Goal: Register for event/course

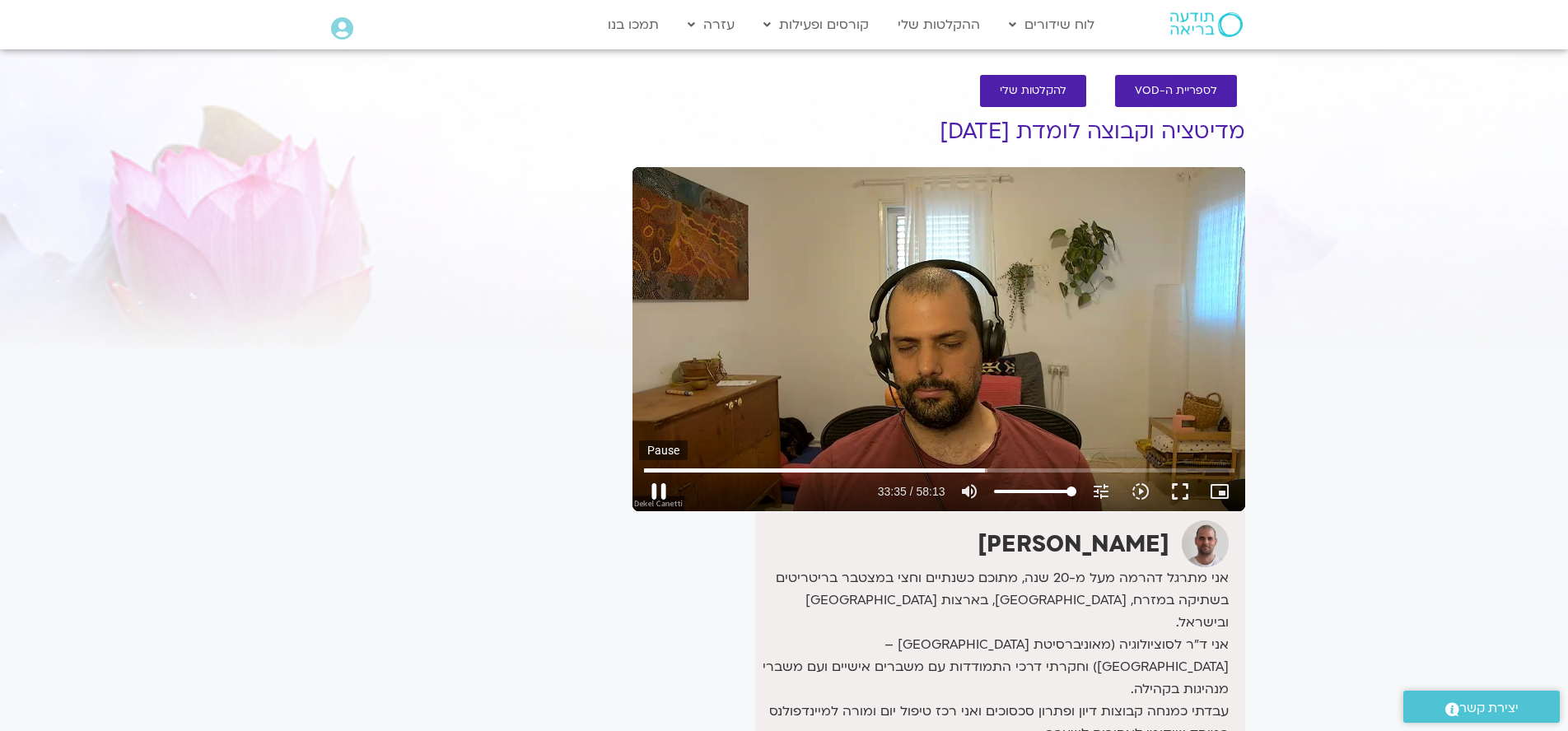
click at [660, 485] on button "pause" at bounding box center [659, 491] width 40 height 40
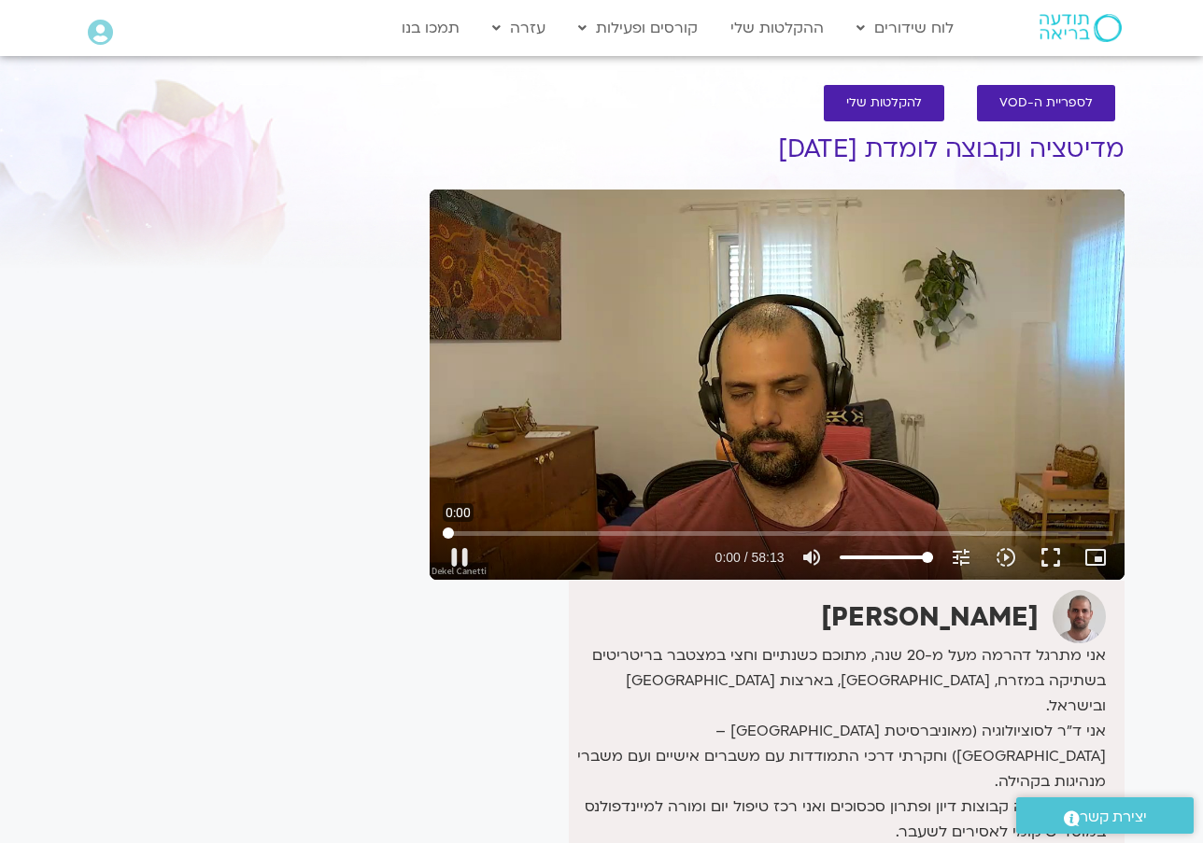
drag, startPoint x: 824, startPoint y: 531, endPoint x: 437, endPoint y: 508, distance: 387.3
click at [437, 508] on div "Skip ad 0:00 pause 0:00 / 58:13 volume_up Mute tune Resolution Auto 720p slow_m…" at bounding box center [777, 385] width 695 height 390
click at [453, 562] on button "pause" at bounding box center [459, 557] width 45 height 45
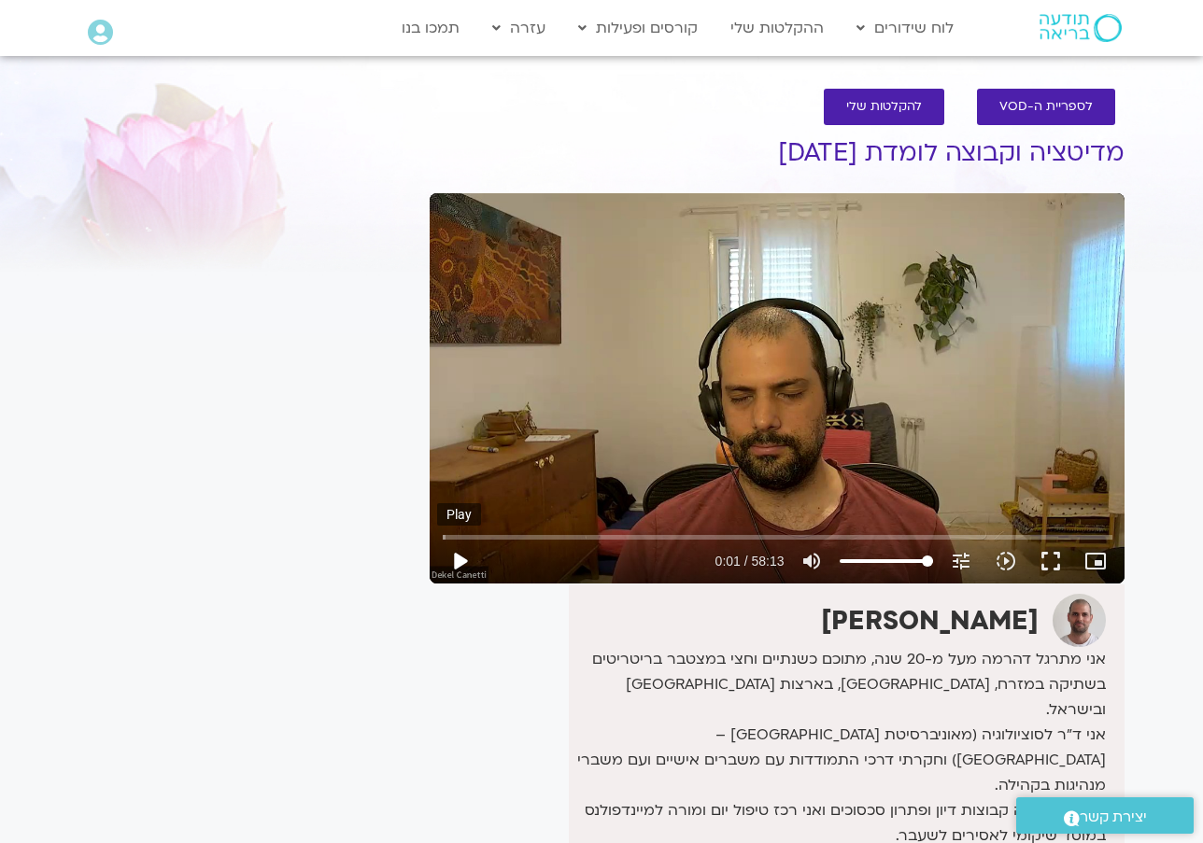
click at [458, 561] on button "play_arrow" at bounding box center [459, 561] width 45 height 45
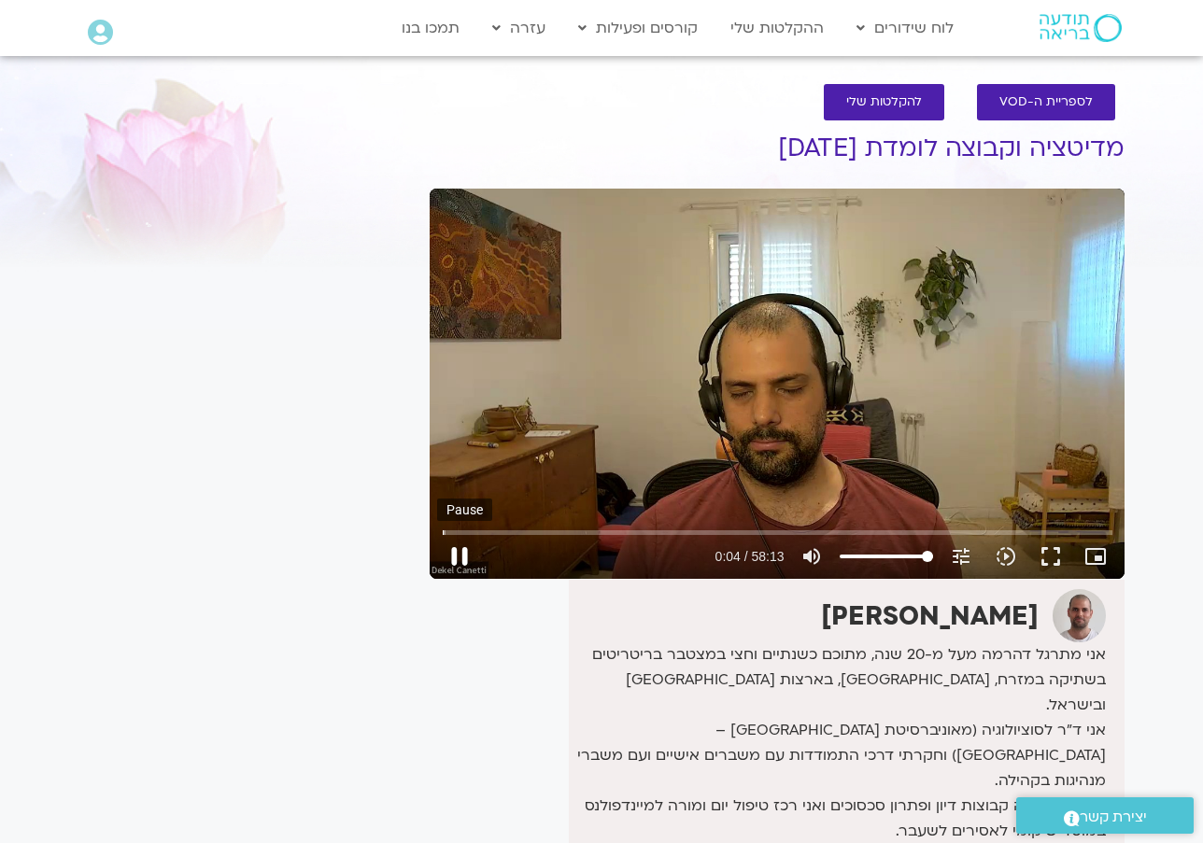
scroll to position [5, 1]
click at [460, 559] on button "pause" at bounding box center [459, 556] width 45 height 45
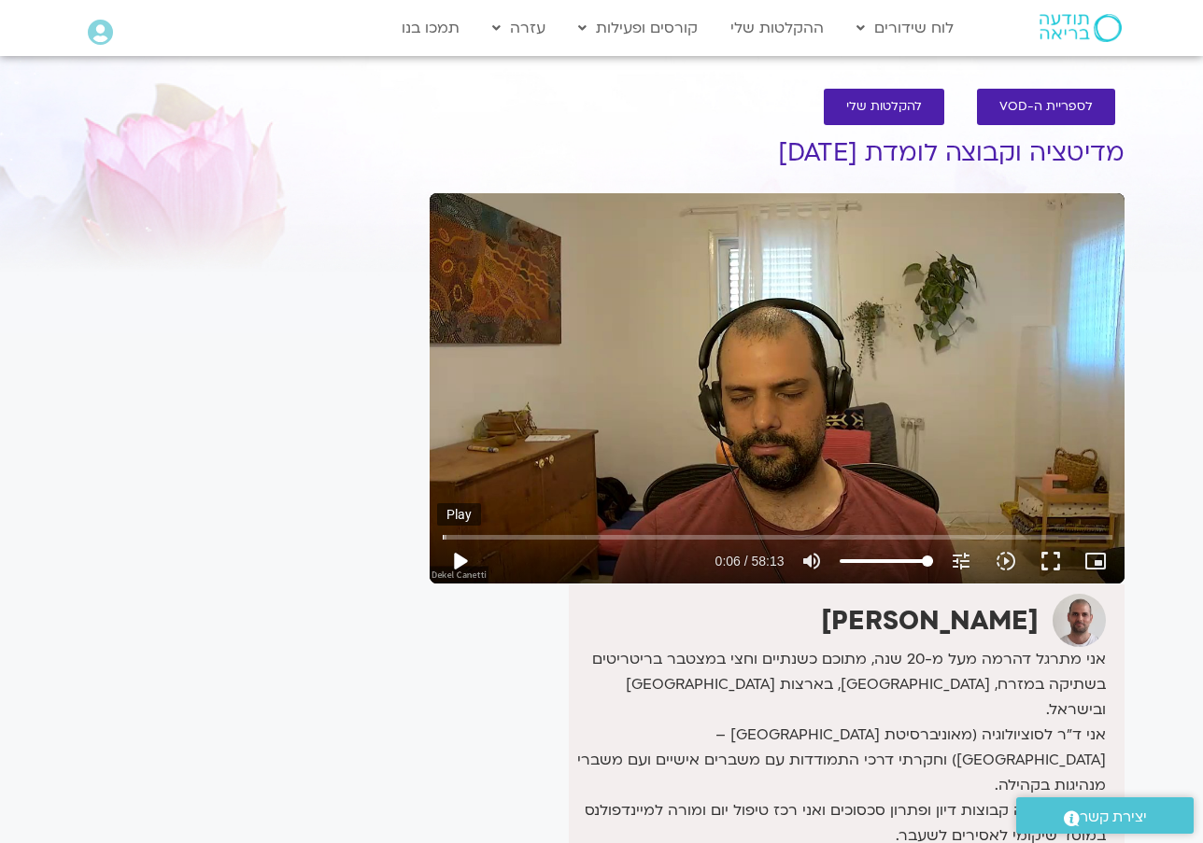
scroll to position [0, 0]
click at [461, 558] on button "play_arrow" at bounding box center [459, 561] width 45 height 45
click at [519, 540] on input "Seek" at bounding box center [778, 536] width 670 height 11
drag, startPoint x: 505, startPoint y: 541, endPoint x: 435, endPoint y: 541, distance: 70.0
click at [437, 542] on div "Skip ad 0:00 pause 0:00 / 58:13 volume_up Mute tune Resolution Auto 720p slow_m…" at bounding box center [777, 553] width 681 height 61
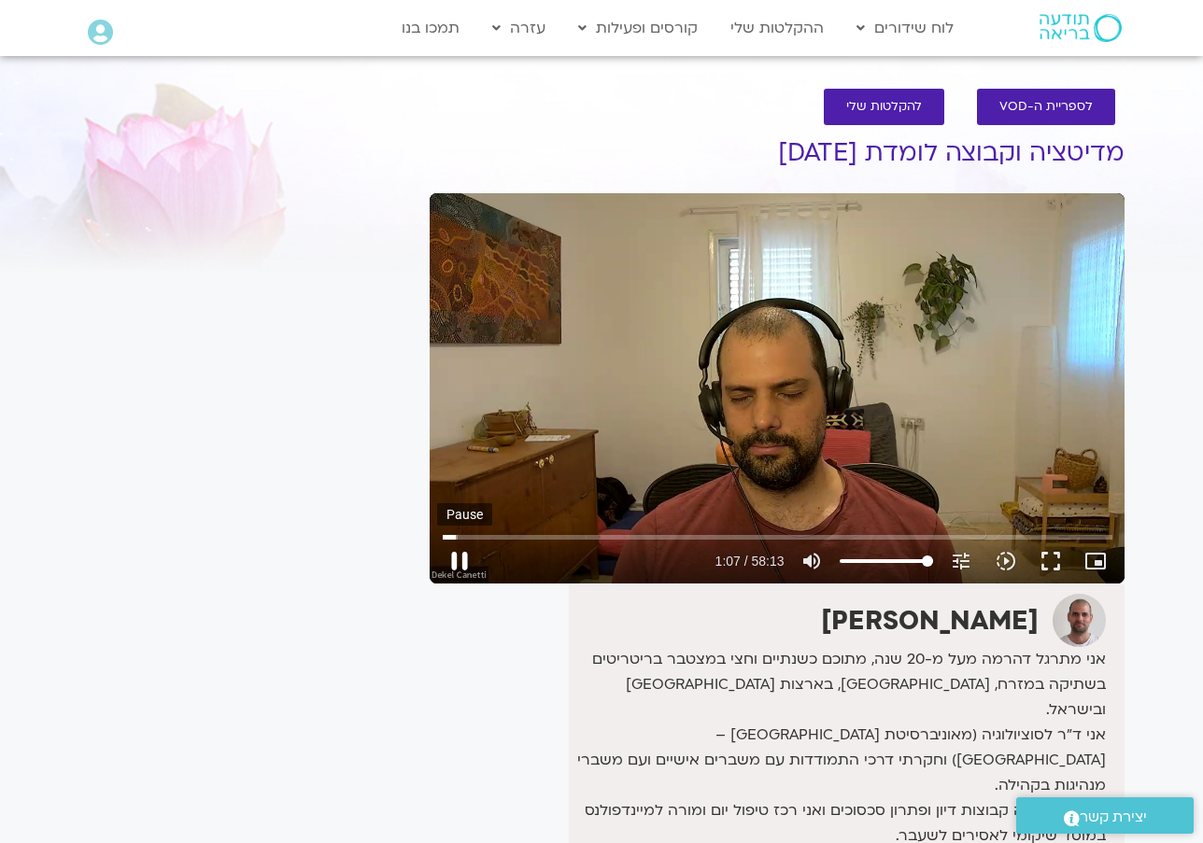
click at [459, 560] on button "pause" at bounding box center [459, 561] width 45 height 45
click at [464, 545] on button "pause" at bounding box center [459, 561] width 45 height 45
type input "70.3231499046389"
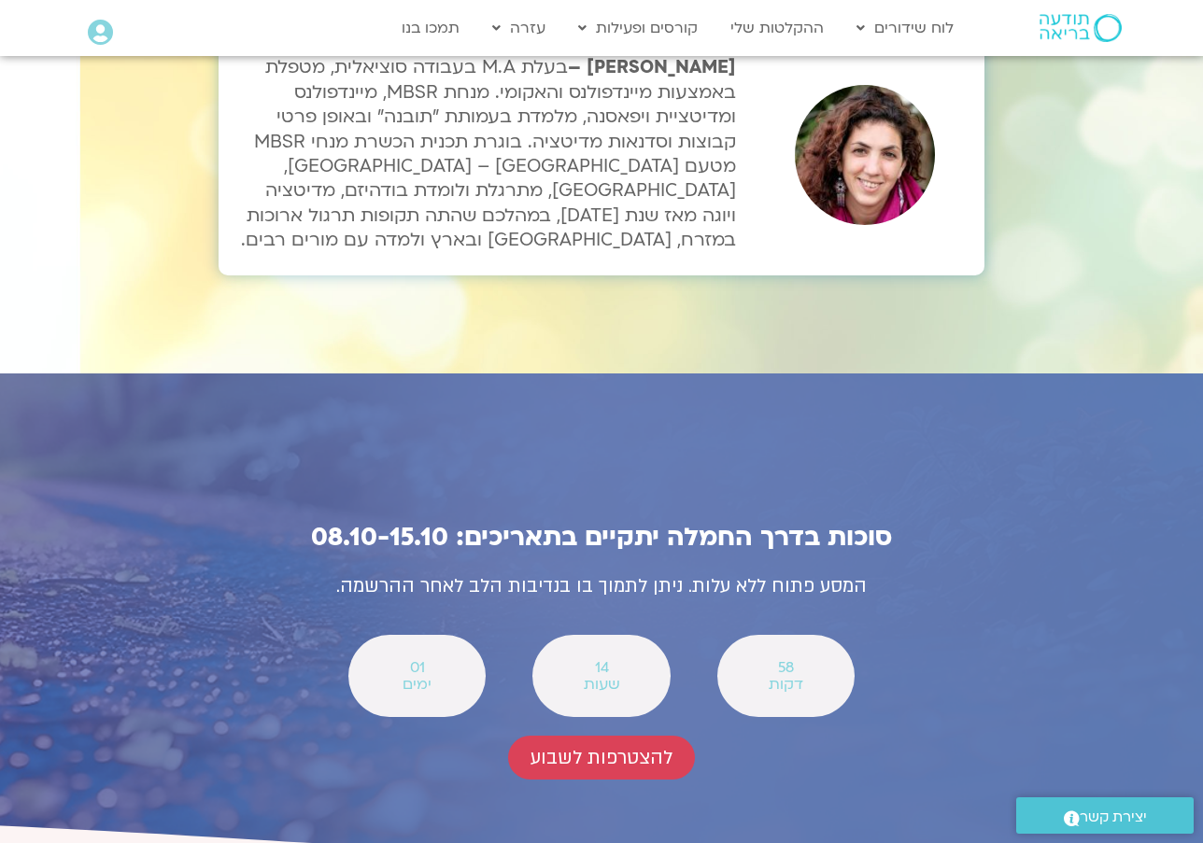
scroll to position [6338, 0]
click at [628, 747] on span "להצטרפות לשבוע" at bounding box center [601, 757] width 142 height 21
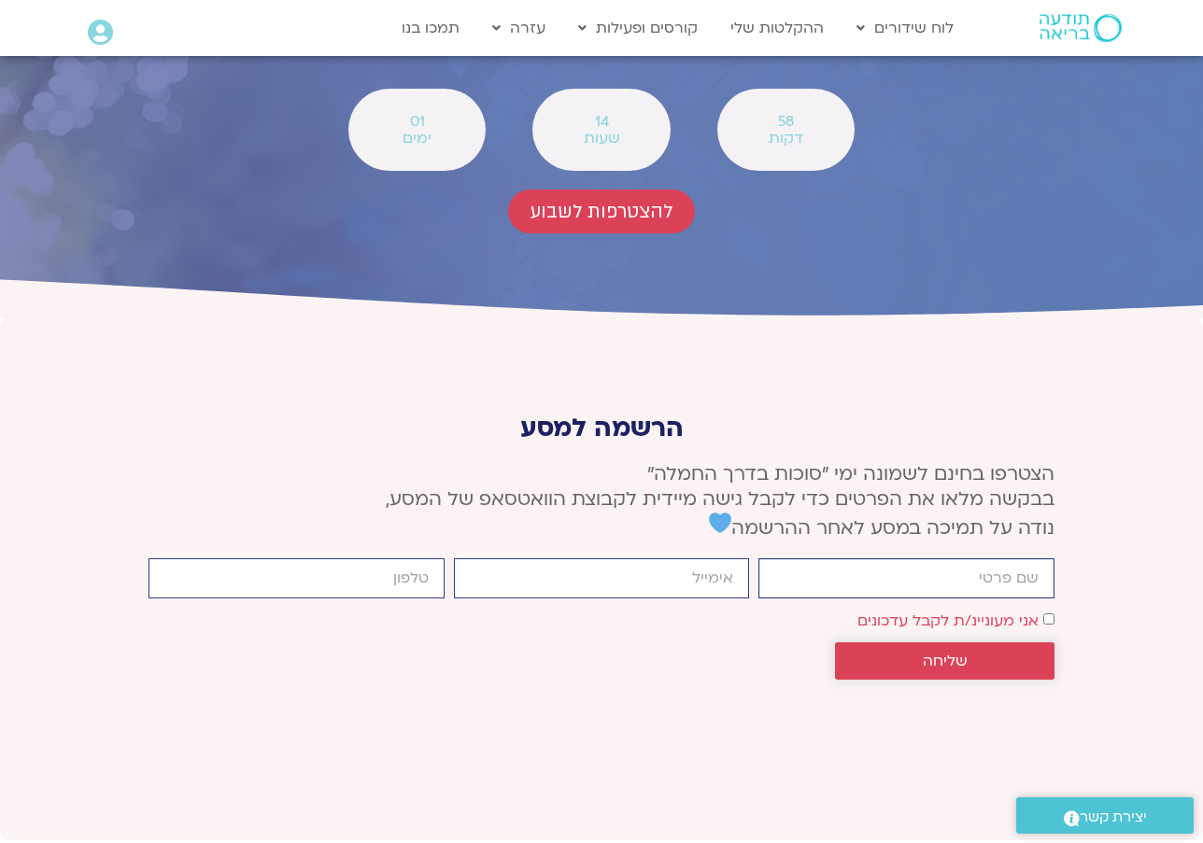
scroll to position [6943, 0]
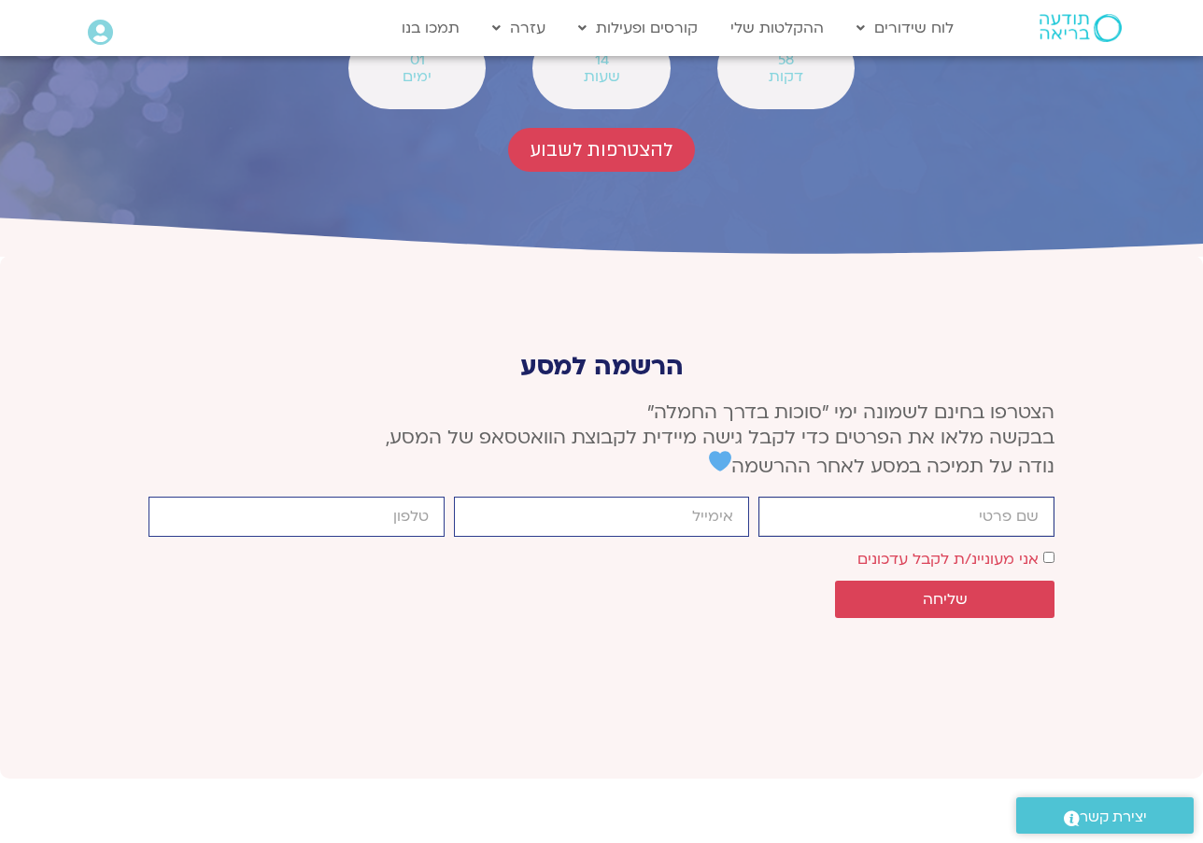
click at [790, 497] on input "firstname" at bounding box center [906, 517] width 296 height 40
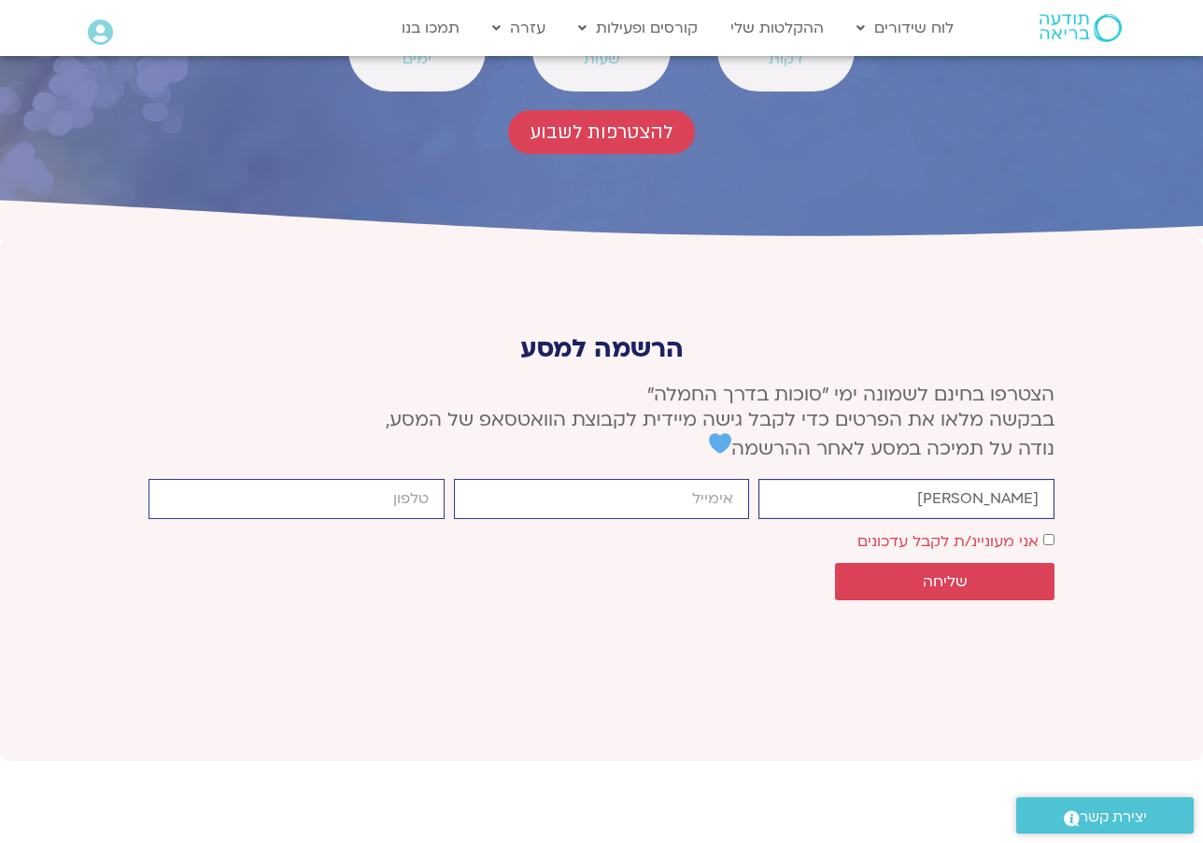
scroll to position [6995, 0]
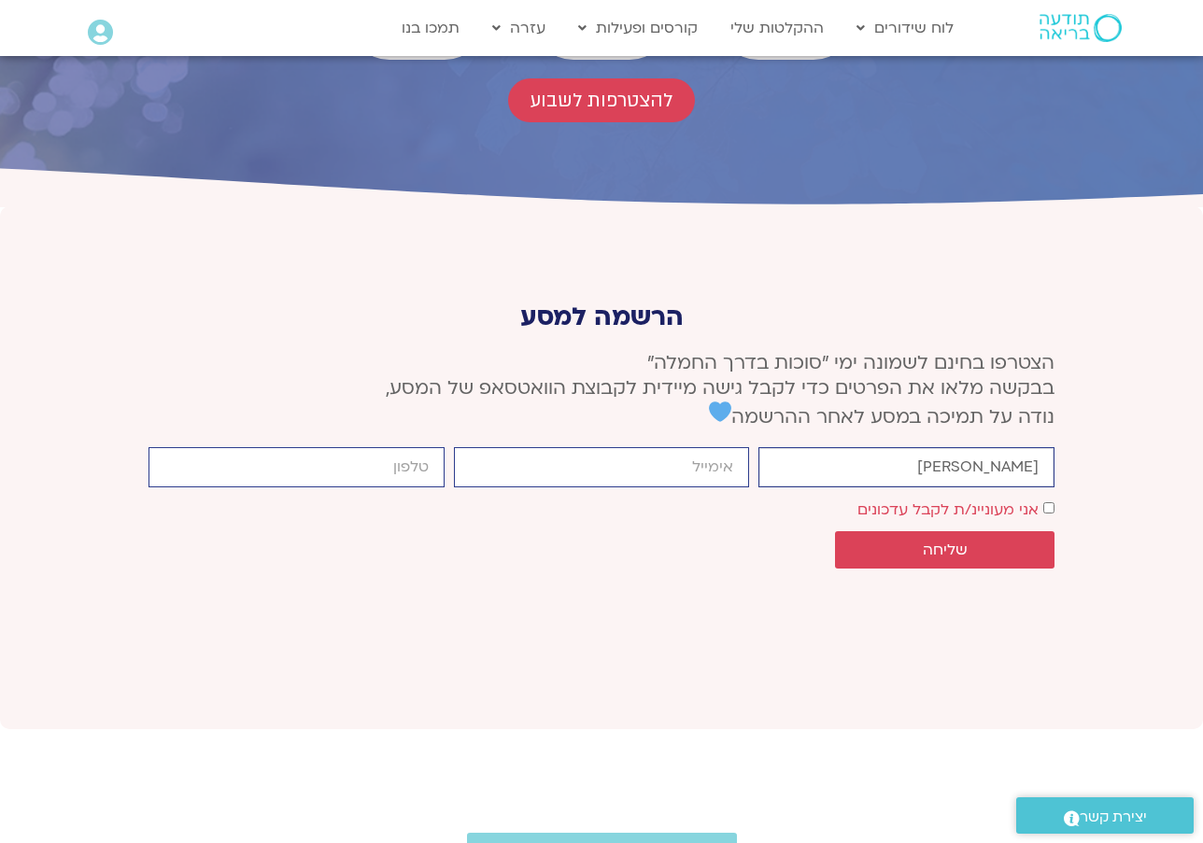
type input "זהבה דודסון"
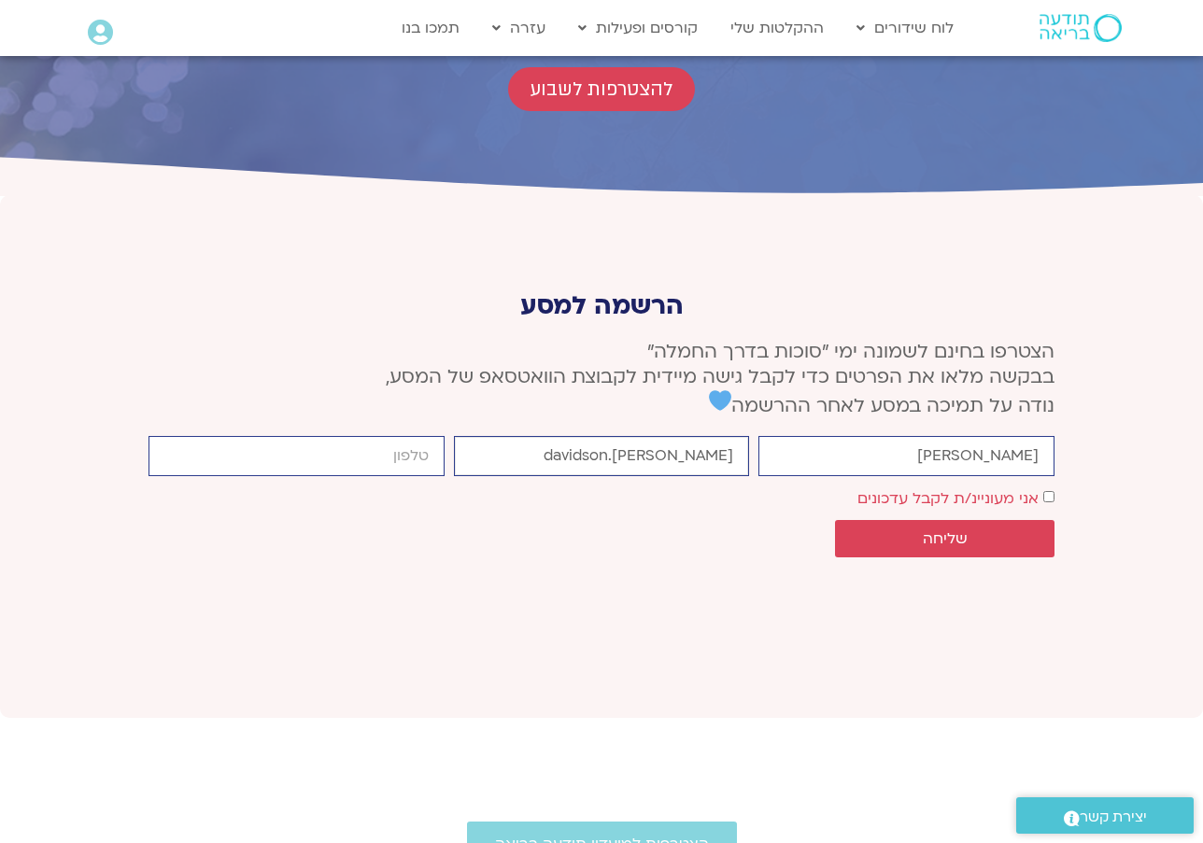
type input "zahava.davidson@"
type input "zahava.davidson@gmail.com"
click at [370, 436] on input "0522292854" at bounding box center [296, 456] width 296 height 40
type input "052-2292854"
click at [962, 530] on span "שליחה" at bounding box center [945, 538] width 45 height 17
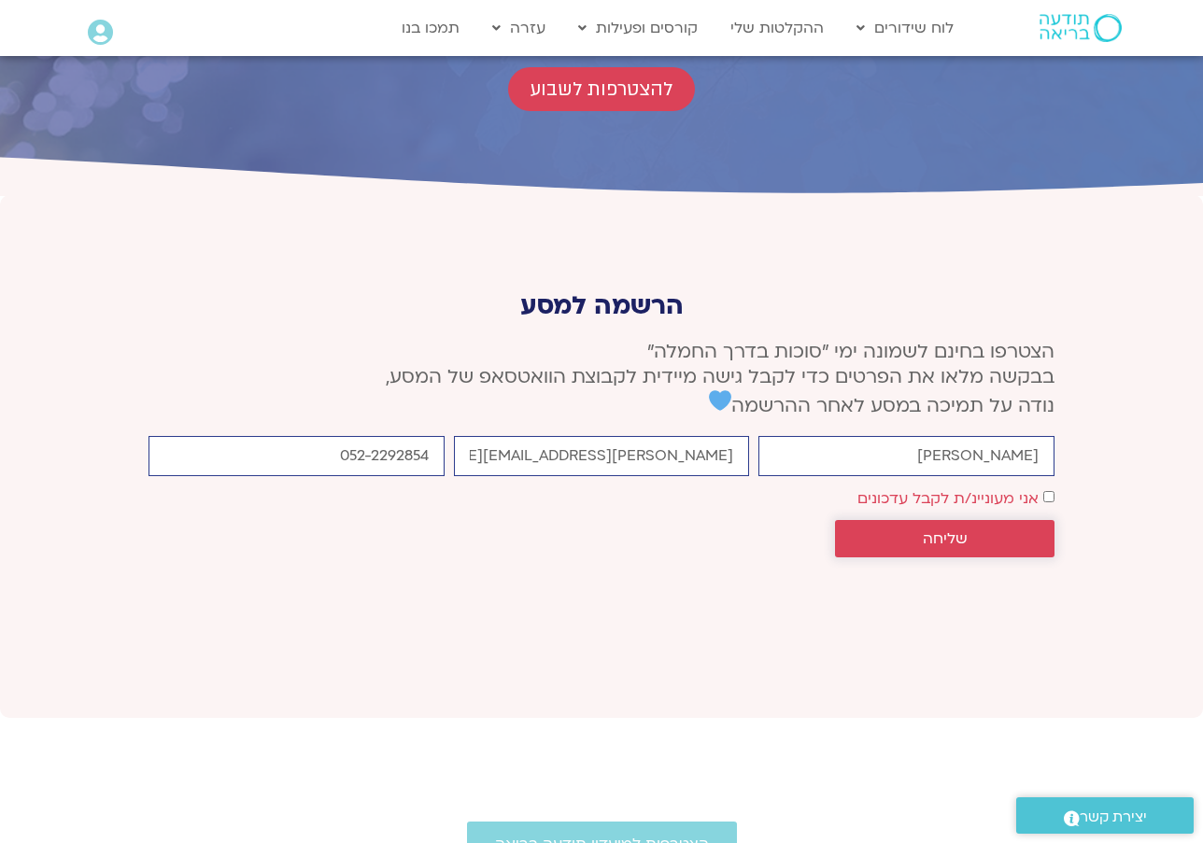
click at [967, 530] on span "שליחה" at bounding box center [945, 538] width 45 height 17
click at [1000, 488] on label "אני מעוניינ/ת לקבל עדכונים" at bounding box center [947, 498] width 181 height 21
click at [959, 530] on span "שליחה" at bounding box center [945, 538] width 45 height 17
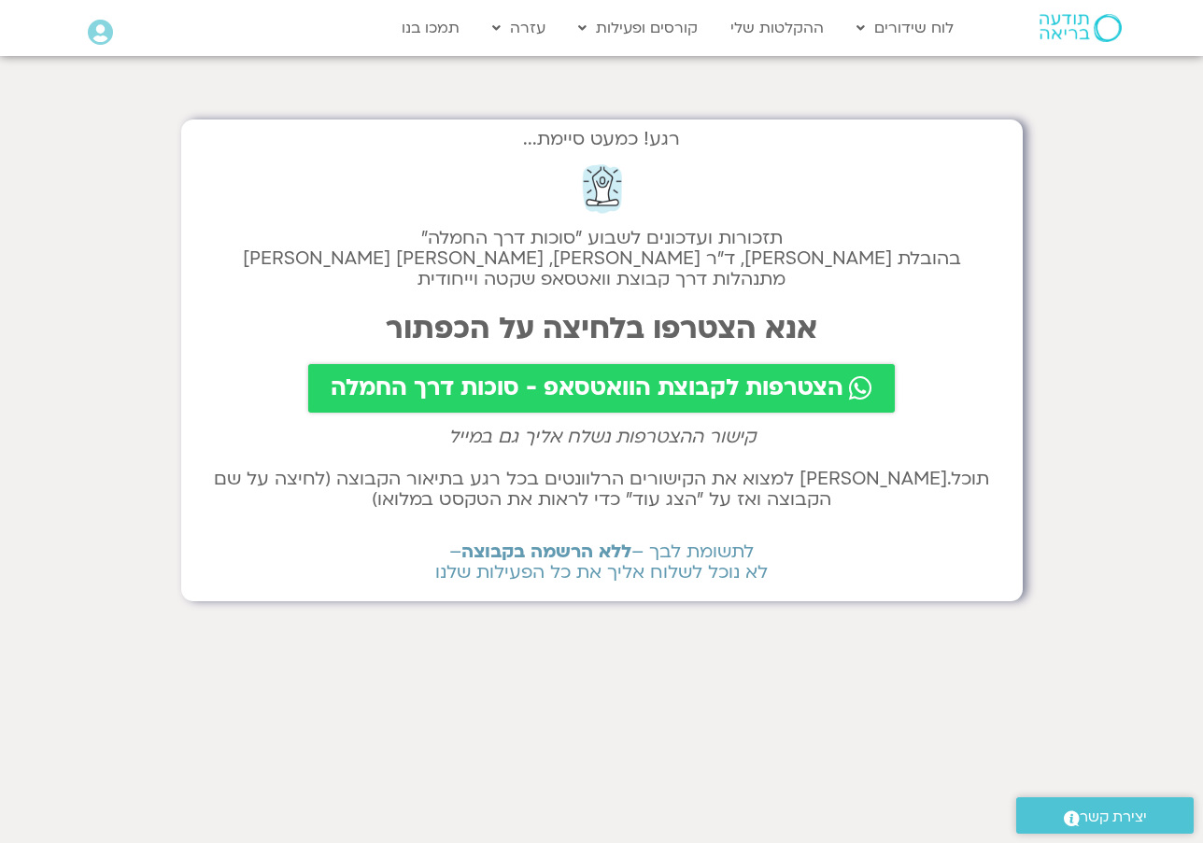
click at [715, 375] on span "הצטרפות לקבוצת הוואטסאפ - סוכות דרך החמלה" at bounding box center [587, 388] width 513 height 26
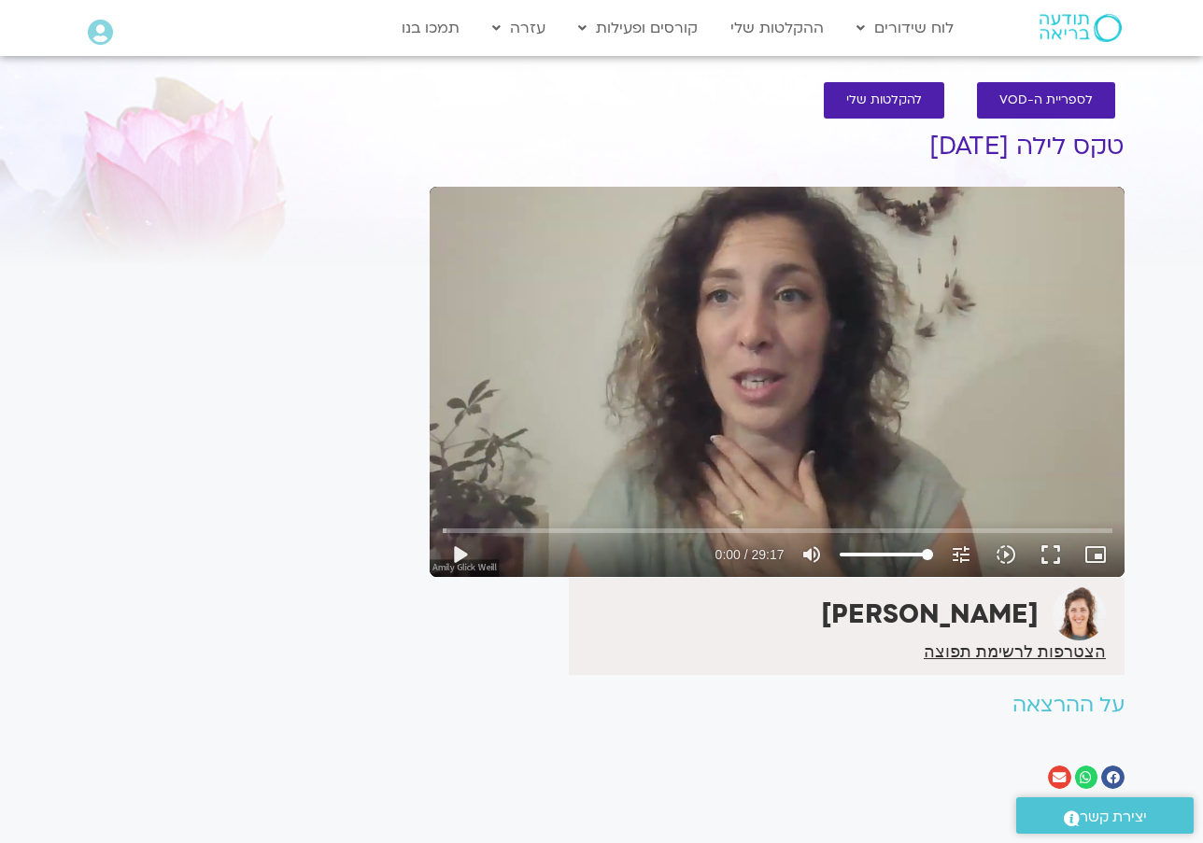
scroll to position [7, 0]
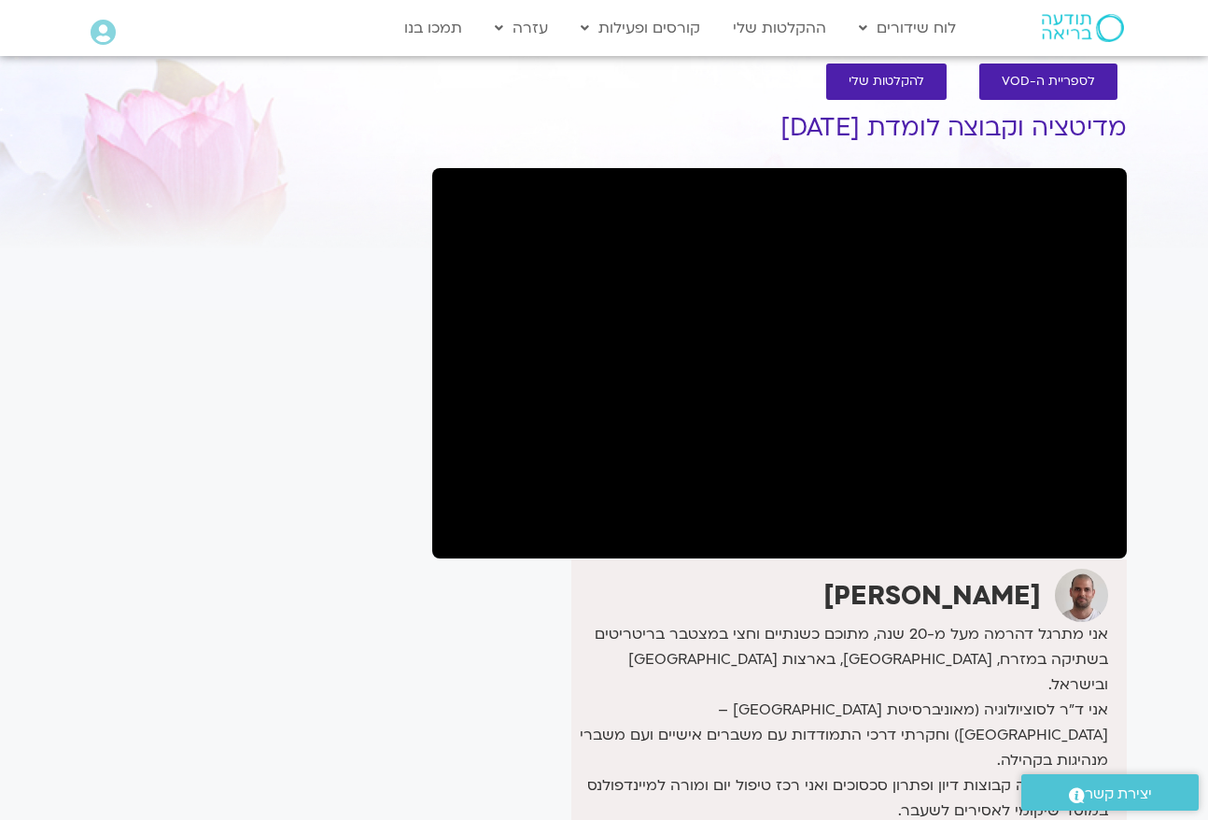
scroll to position [30, 0]
